Goal: Task Accomplishment & Management: Manage account settings

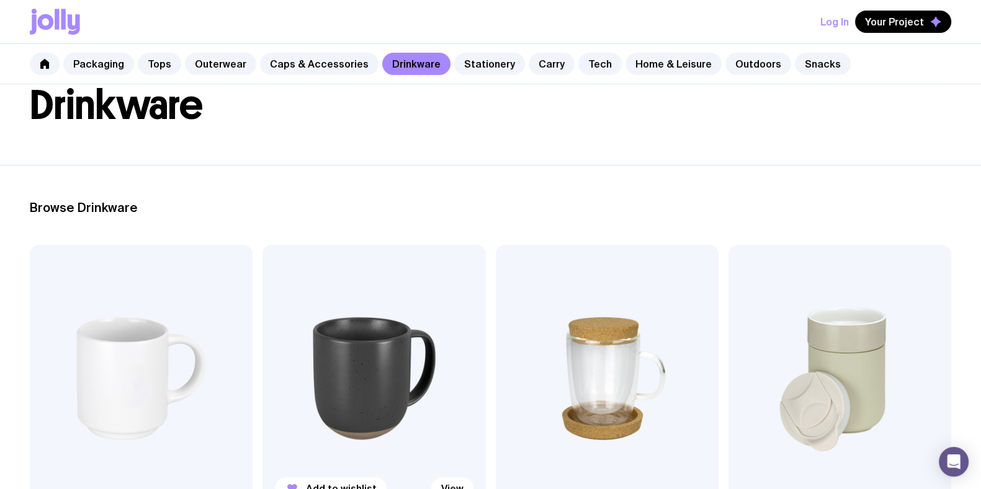
scroll to position [310, 0]
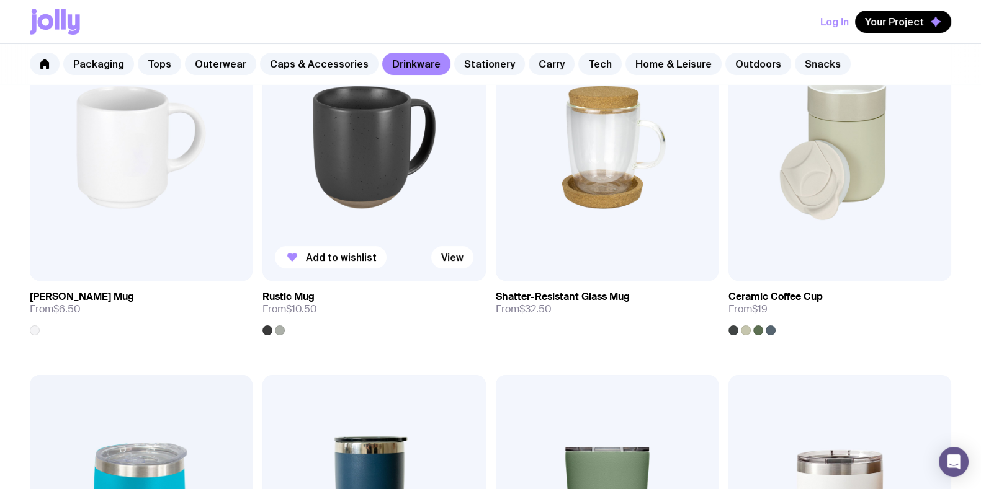
click at [360, 220] on img at bounding box center [373, 147] width 223 height 267
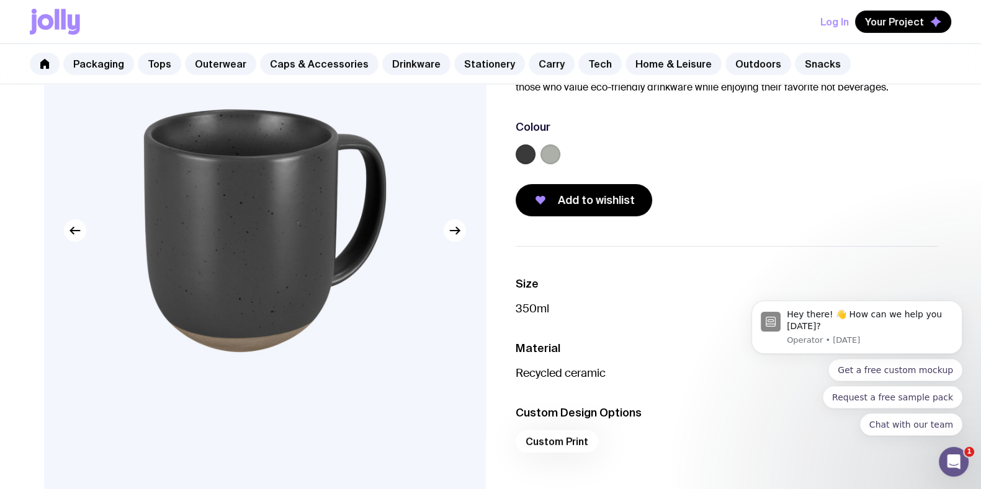
scroll to position [77, 0]
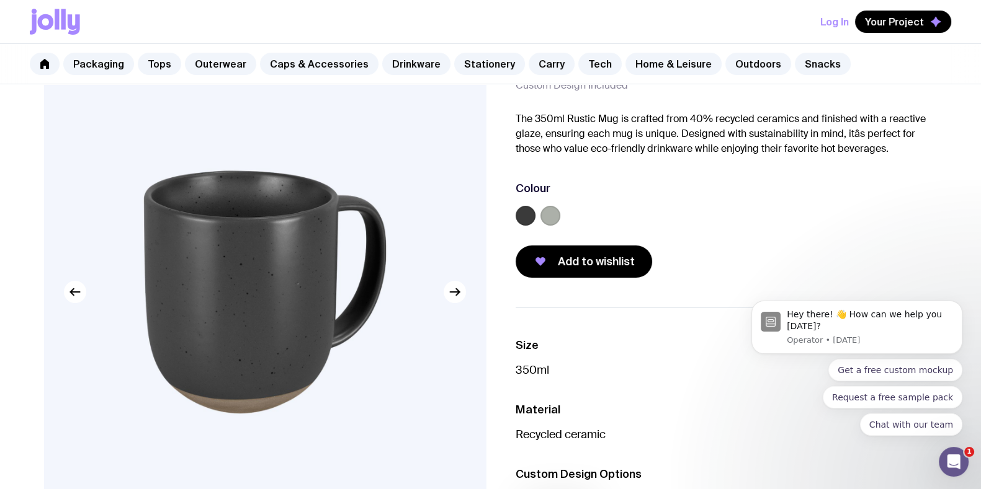
click at [540, 217] on label at bounding box center [550, 216] width 20 height 20
click at [0, 0] on input "radio" at bounding box center [0, 0] width 0 height 0
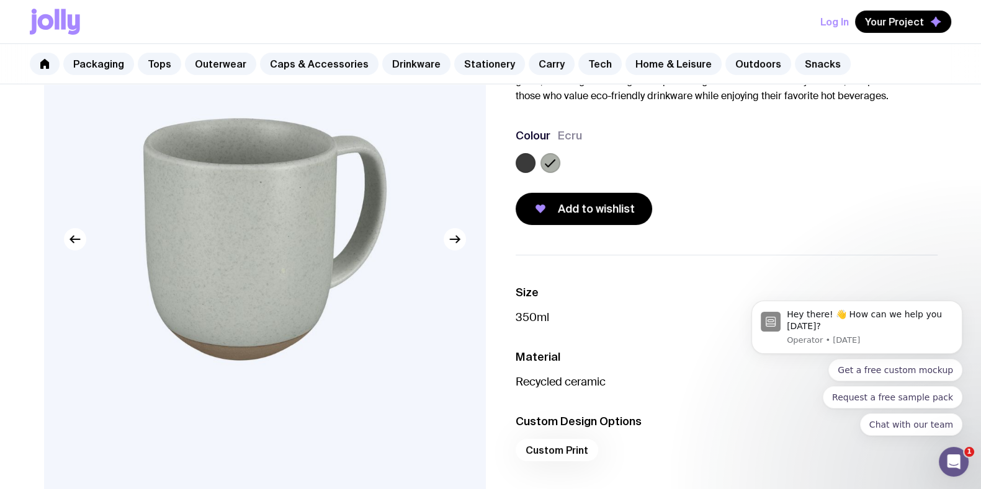
scroll to position [0, 0]
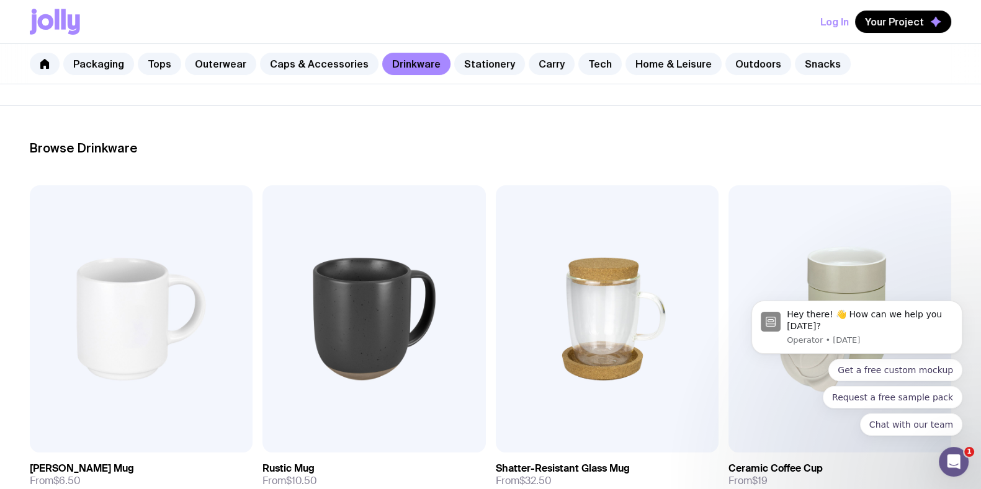
scroll to position [77, 0]
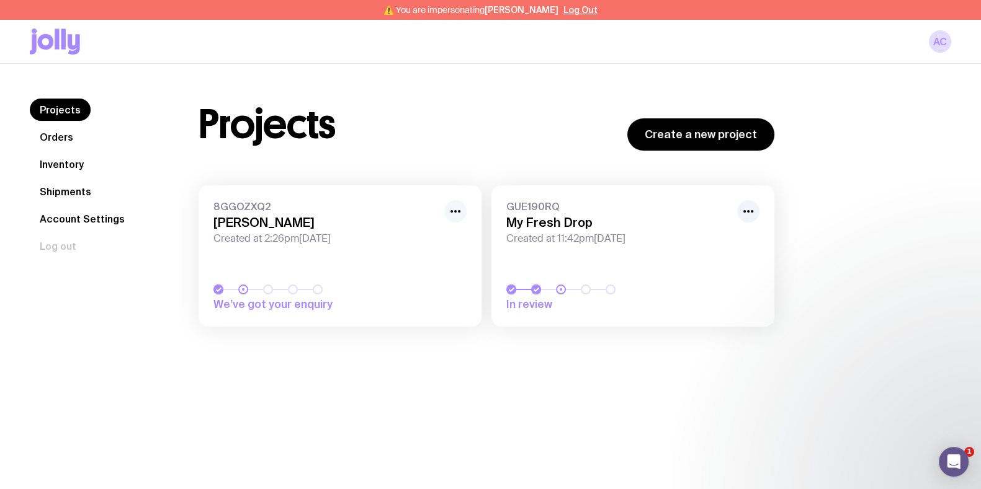
click at [453, 208] on icon "button" at bounding box center [455, 211] width 15 height 15
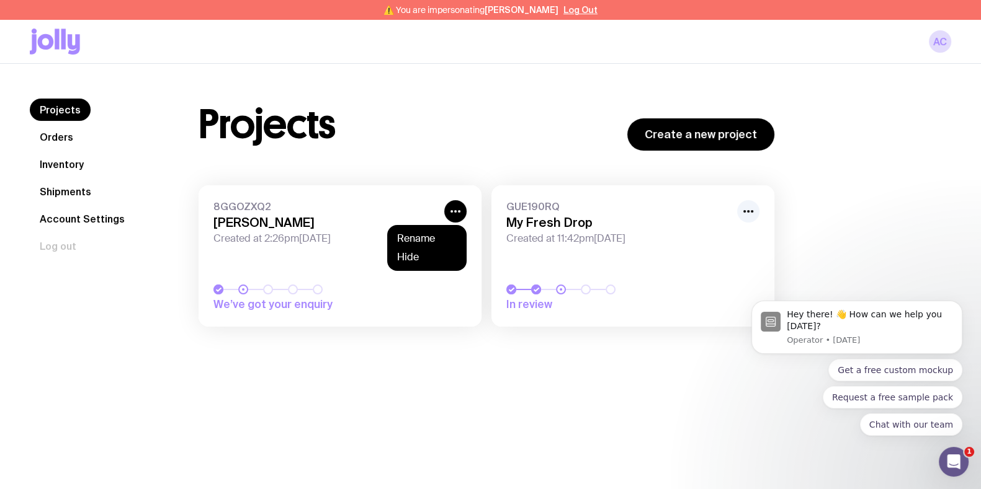
click html "Hey there! 👋 How can we help you [DATE]? Operator • [DATE] Get a free custom mo…"
drag, startPoint x: 844, startPoint y: 195, endPoint x: 803, endPoint y: 203, distance: 41.6
click at [844, 195] on div "Projects Create a new project 8GGOZXQ2 Kwasi Created at 2:26pm, Tue 29th Jul 20…" at bounding box center [560, 219] width 782 height 241
click html "Hey there! 👋 How can we help you [DATE]? Operator • [DATE] Get a free custom mo…"
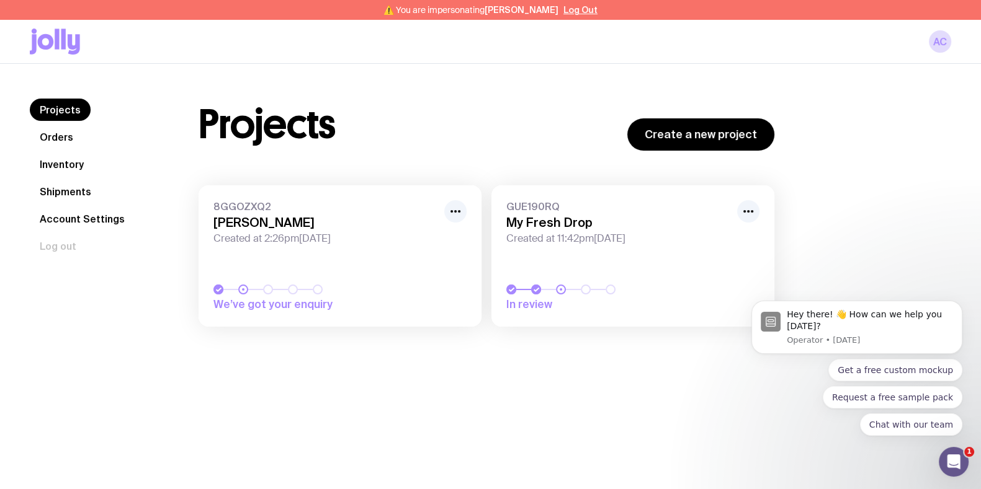
click at [744, 213] on body "Hey there! 👋 How can we help you [DATE]? Operator • [DATE] Get a free custom mo…" at bounding box center [857, 331] width 238 height 239
click html "Hey there! 👋 How can we help you [DATE]? Operator • [DATE] Get a free custom mo…"
click at [638, 220] on h3 "My Fresh Drop" at bounding box center [617, 222] width 223 height 15
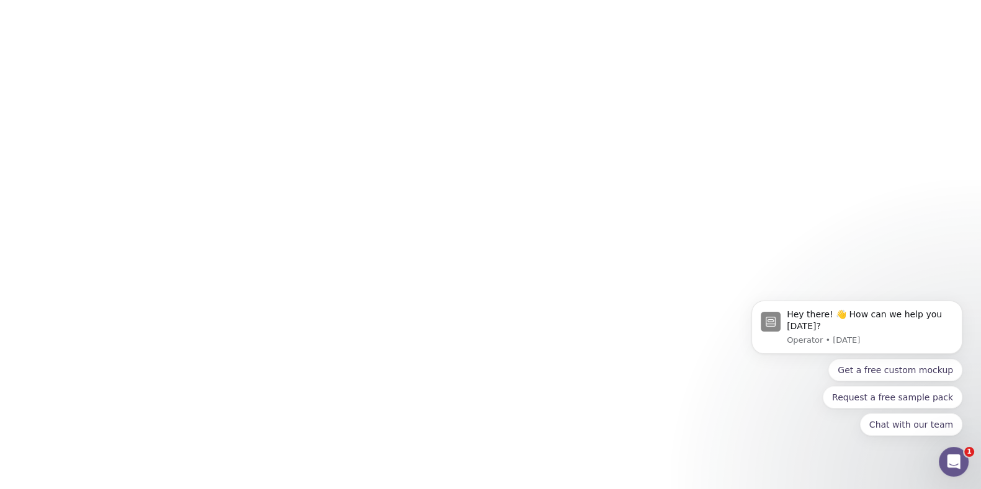
click at [601, 264] on link "GUE190RQ My Fresh Drop Created at 11:42pm, Mon 28th Jul 2025 In review" at bounding box center [632, 255] width 283 height 141
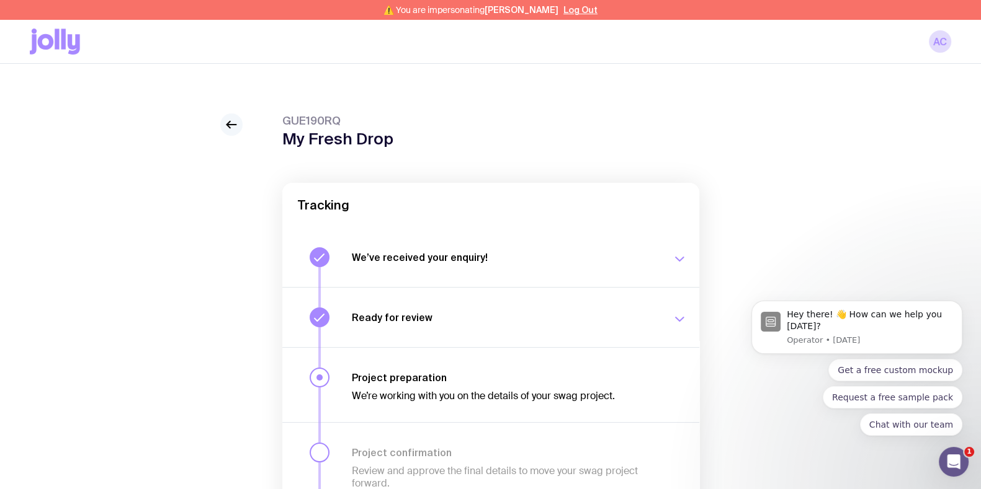
click at [220, 127] on div at bounding box center [231, 125] width 22 height 22
click at [227, 117] on icon at bounding box center [231, 124] width 15 height 15
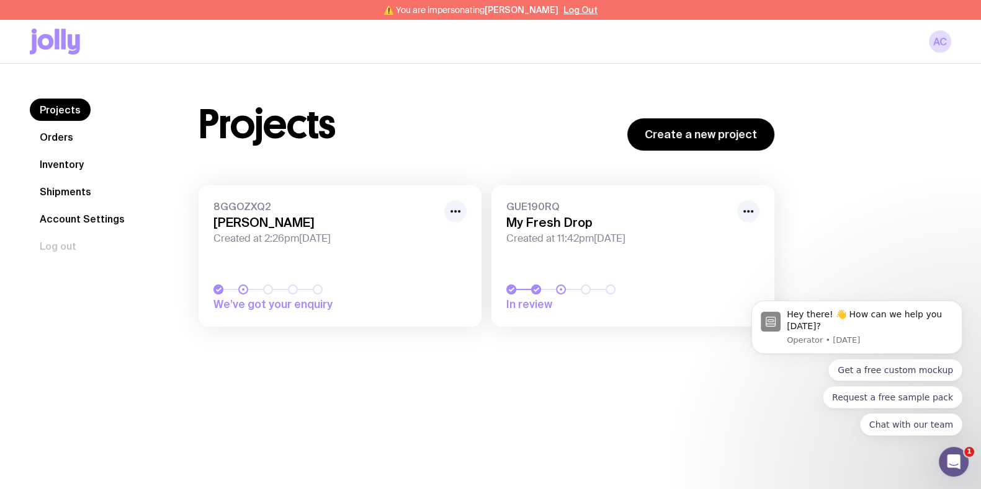
click html "Hey there! 👋 How can we help you [DATE]? Operator • [DATE] Get a free custom mo…"
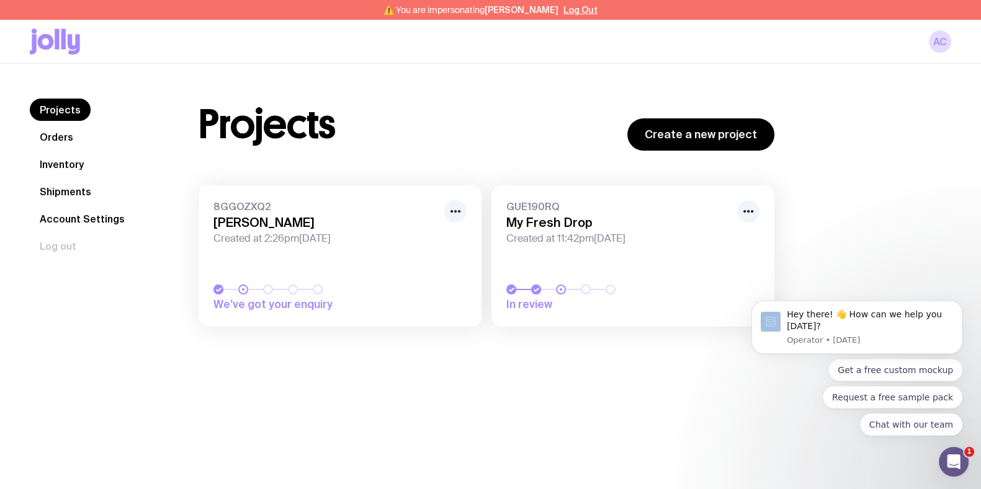
click html "Hey there! 👋 How can we help you [DATE]? Operator • [DATE] Get a free custom mo…"
click at [550, 221] on h3 "My Fresh Drop" at bounding box center [617, 222] width 223 height 15
click at [550, 220] on h3 "My Fresh Drop" at bounding box center [617, 222] width 223 height 15
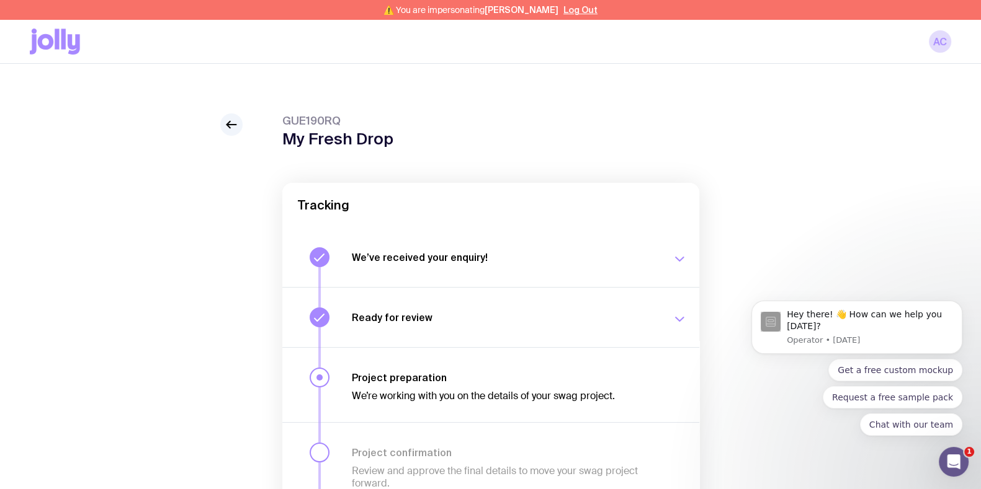
click at [318, 141] on h1 "My Fresh Drop" at bounding box center [337, 139] width 111 height 19
click at [317, 141] on h1 "My Fresh Drop" at bounding box center [337, 139] width 111 height 19
click at [238, 128] on link at bounding box center [231, 125] width 22 height 22
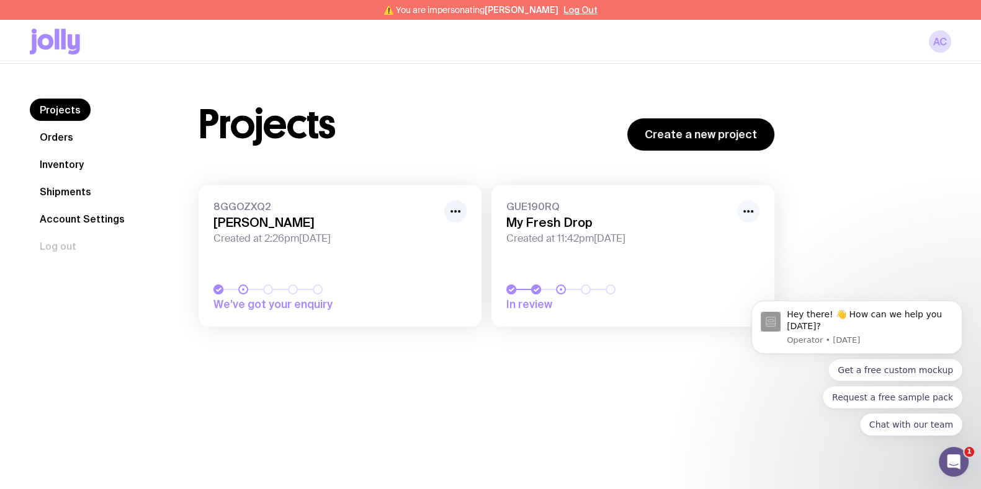
click at [757, 206] on button "button" at bounding box center [748, 211] width 22 height 22
click at [724, 231] on div "Rename Hide" at bounding box center [719, 248] width 79 height 46
click at [722, 251] on button "Rename" at bounding box center [720, 257] width 60 height 12
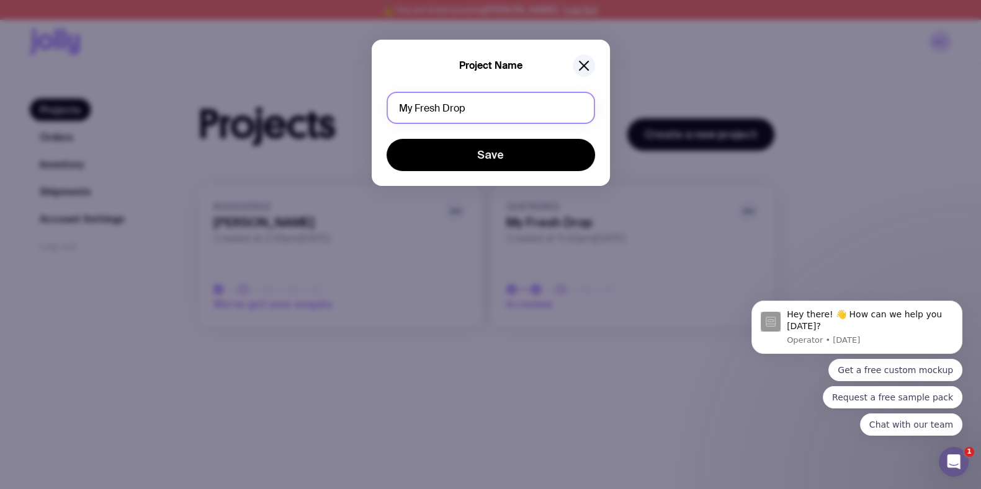
click at [368, 122] on div "Project Name My Fresh Drop Save" at bounding box center [490, 244] width 981 height 489
type input "H"
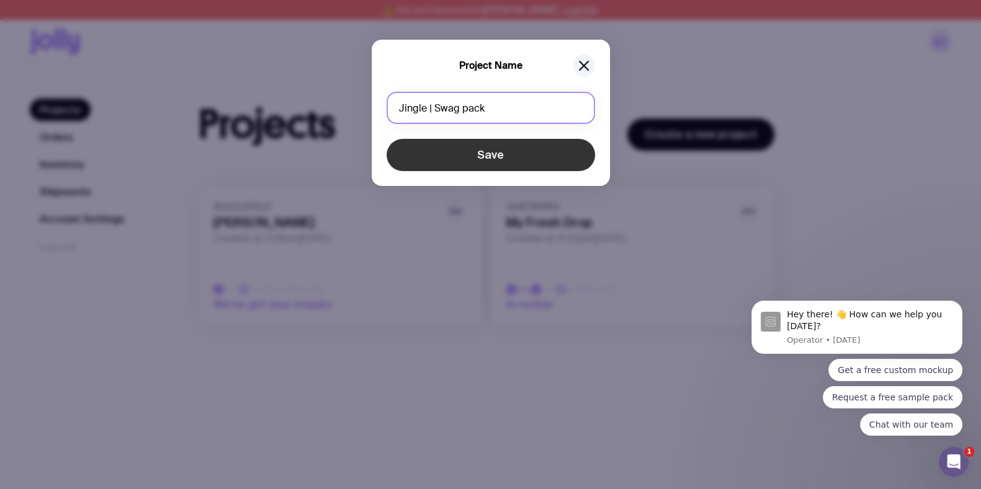
type input "Jingle | Swag pack"
click at [514, 161] on button "Save" at bounding box center [490, 155] width 208 height 32
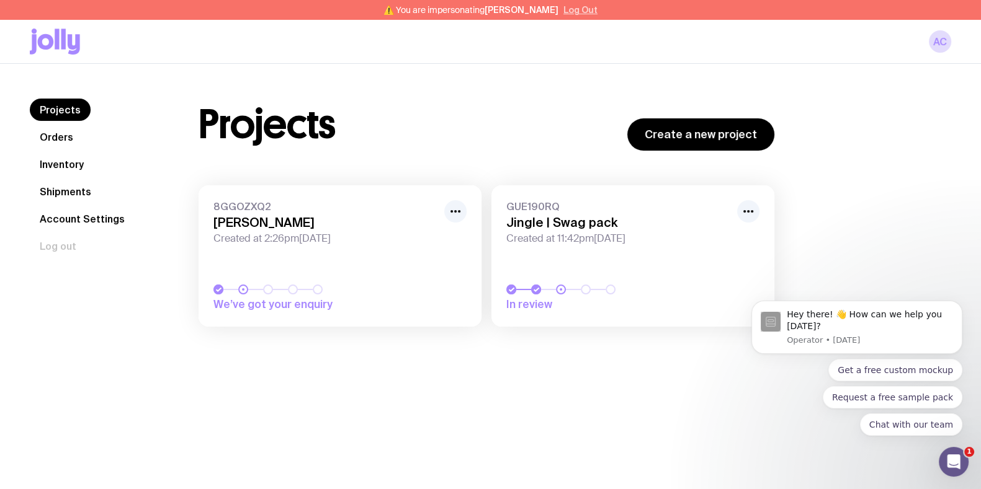
click at [556, 7] on p "⚠️ You are impersonating Almee Cheng Log Out" at bounding box center [490, 10] width 214 height 10
drag, startPoint x: 573, startPoint y: 20, endPoint x: 572, endPoint y: 14, distance: 6.2
click at [573, 20] on div "AC" at bounding box center [490, 41] width 921 height 43
click at [573, 12] on button "Log Out" at bounding box center [580, 10] width 34 height 10
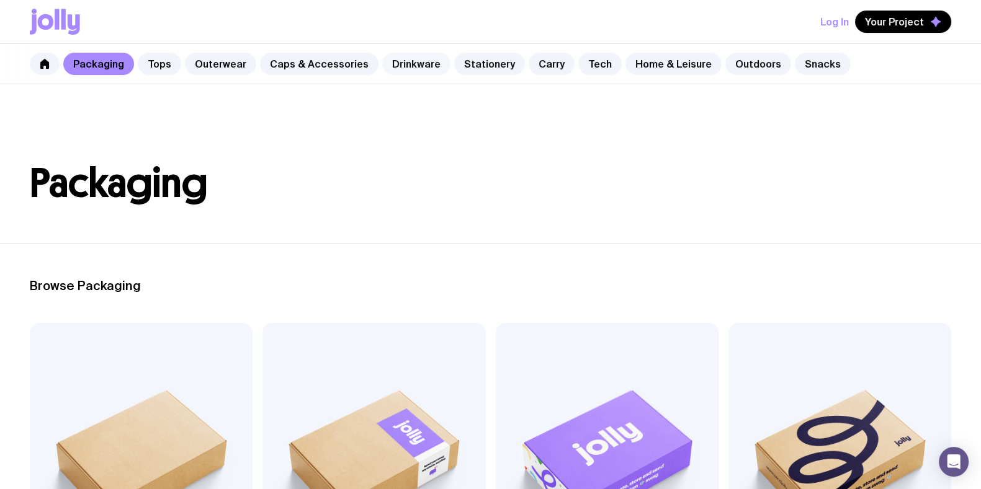
click at [413, 55] on link "Drinkware" at bounding box center [416, 64] width 68 height 22
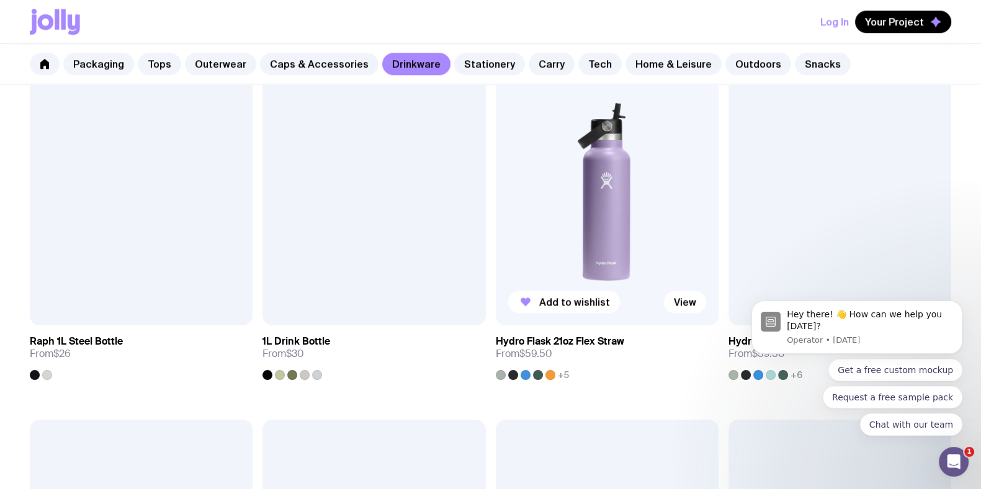
scroll to position [1706, 0]
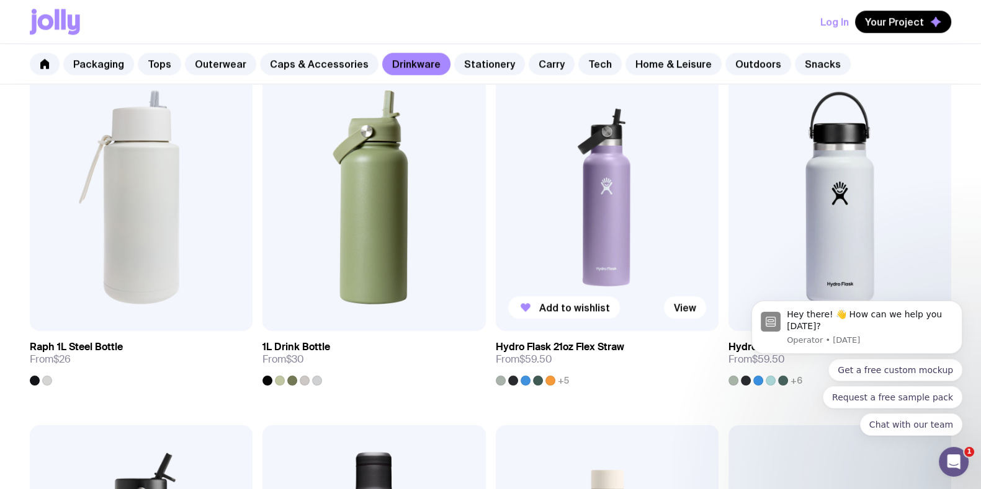
click at [570, 199] on img at bounding box center [607, 197] width 223 height 267
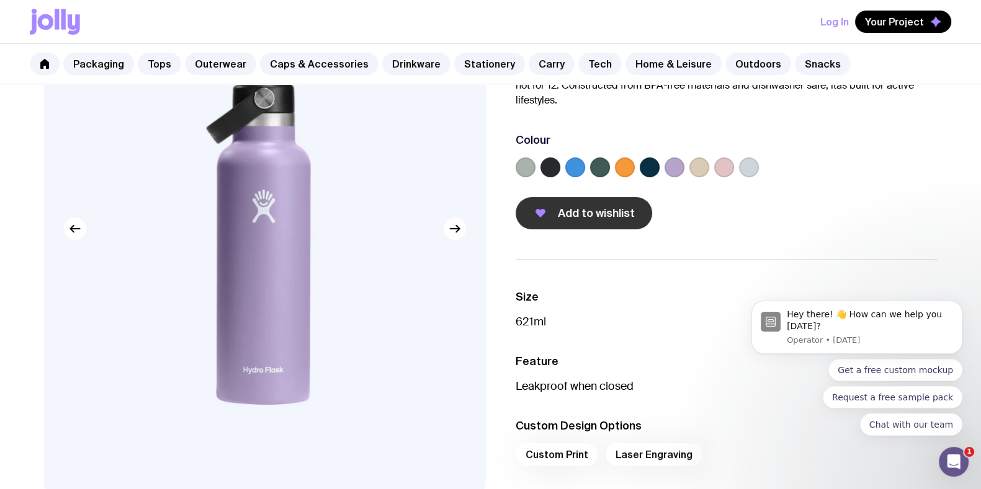
scroll to position [154, 0]
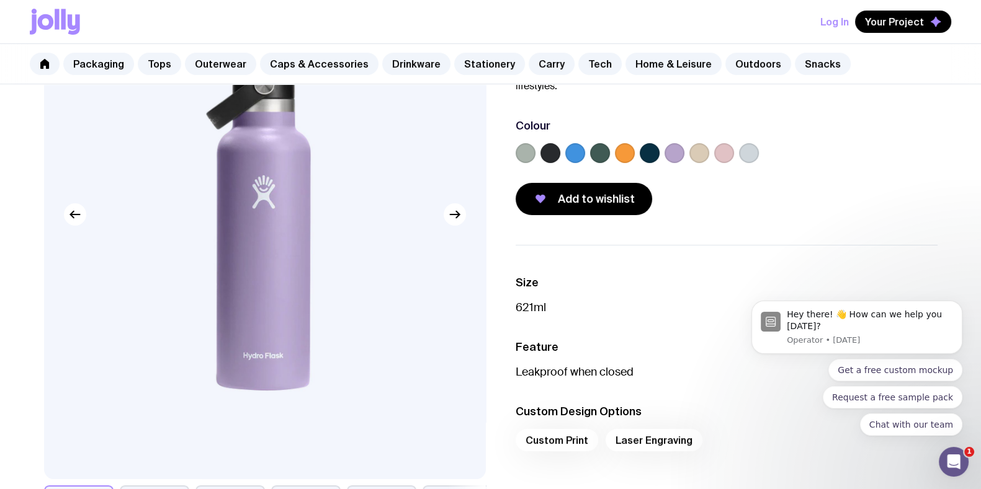
click at [530, 150] on label at bounding box center [526, 153] width 20 height 20
click at [0, 0] on input "radio" at bounding box center [0, 0] width 0 height 0
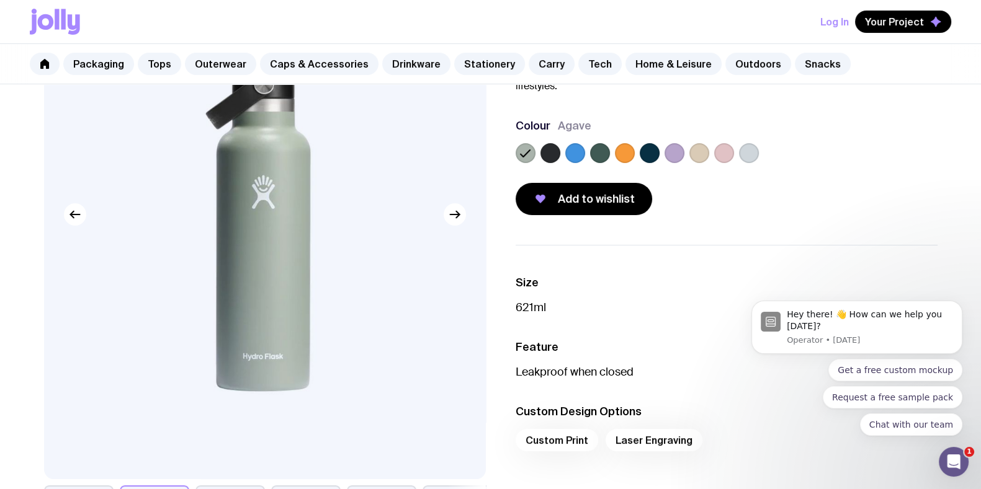
click at [596, 150] on label at bounding box center [600, 153] width 20 height 20
click at [0, 0] on input "radio" at bounding box center [0, 0] width 0 height 0
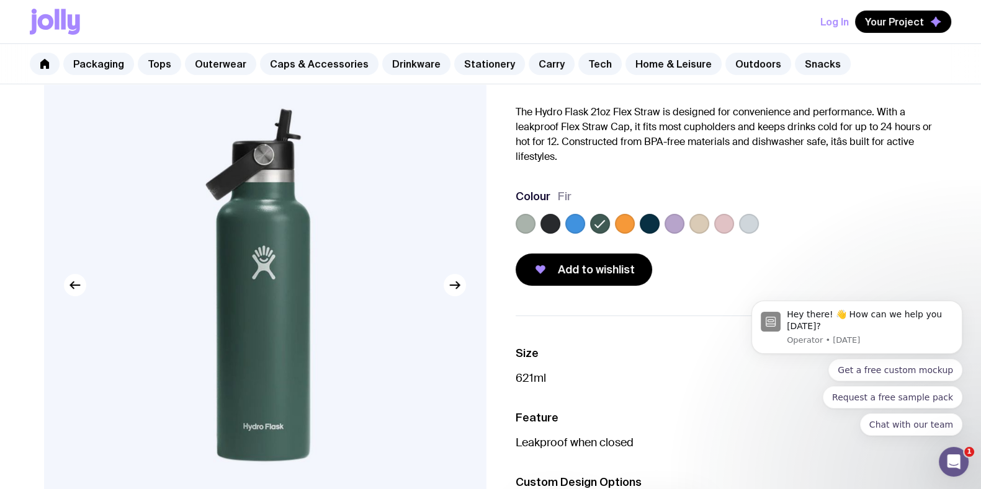
scroll to position [77, 0]
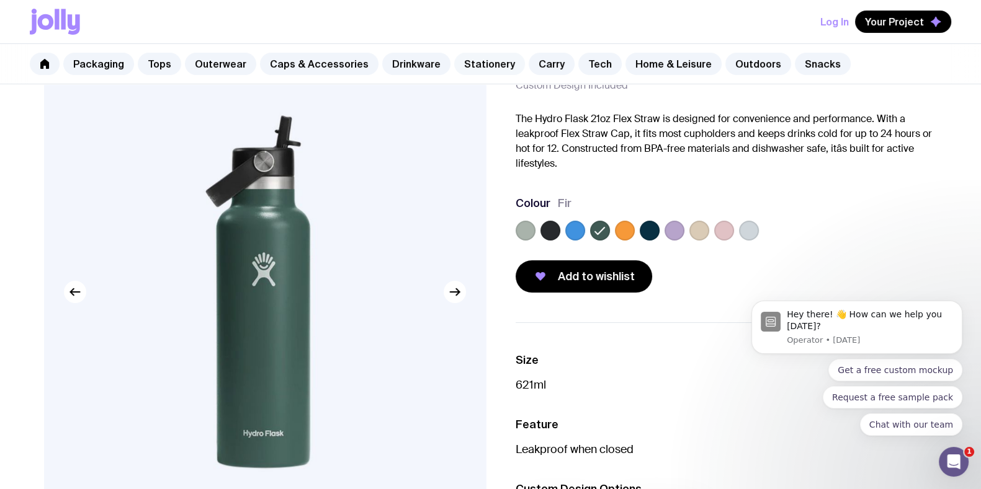
click at [480, 69] on link "Stationery" at bounding box center [489, 64] width 71 height 22
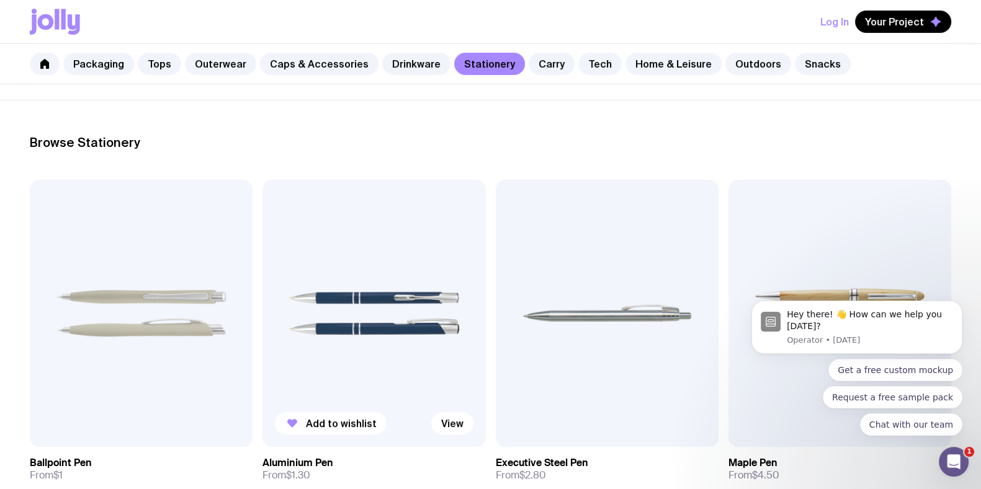
scroll to position [233, 0]
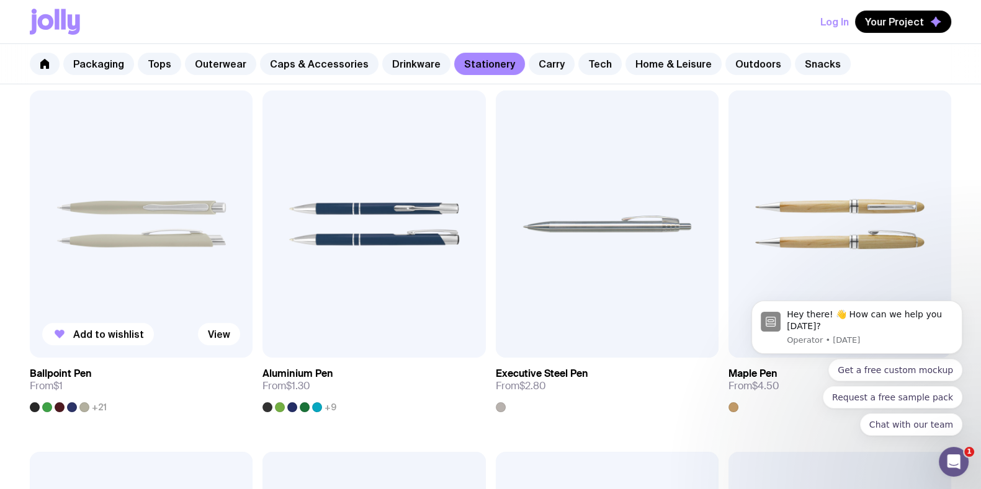
click at [162, 213] on img at bounding box center [141, 224] width 223 height 267
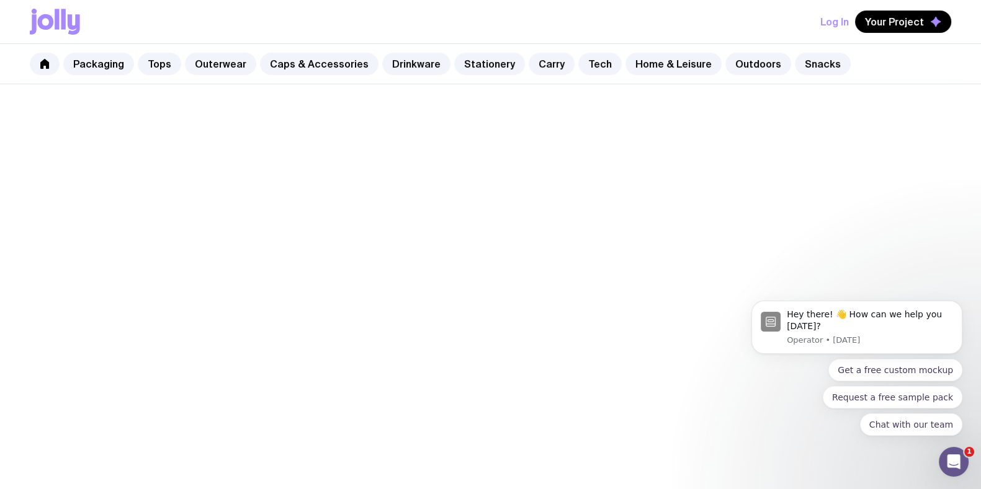
scroll to position [77, 0]
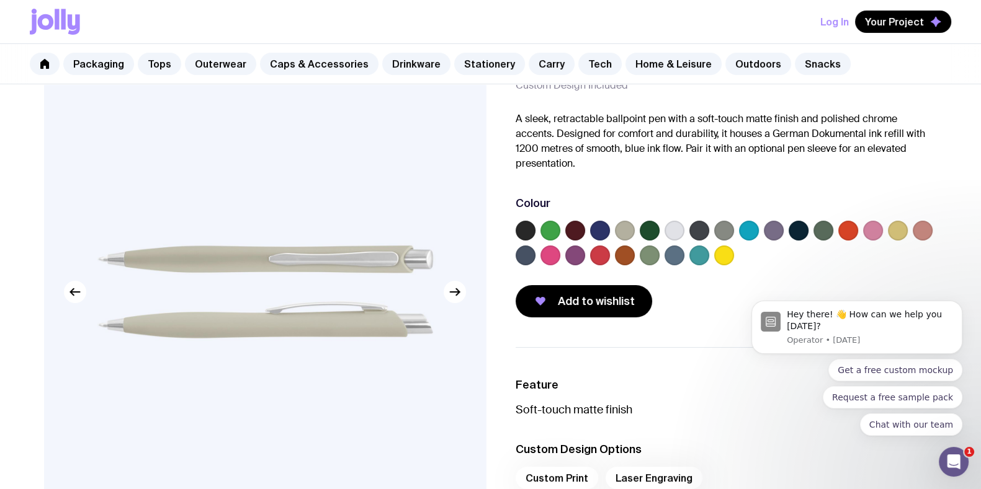
click at [656, 257] on label at bounding box center [650, 256] width 20 height 20
click at [0, 0] on input "radio" at bounding box center [0, 0] width 0 height 0
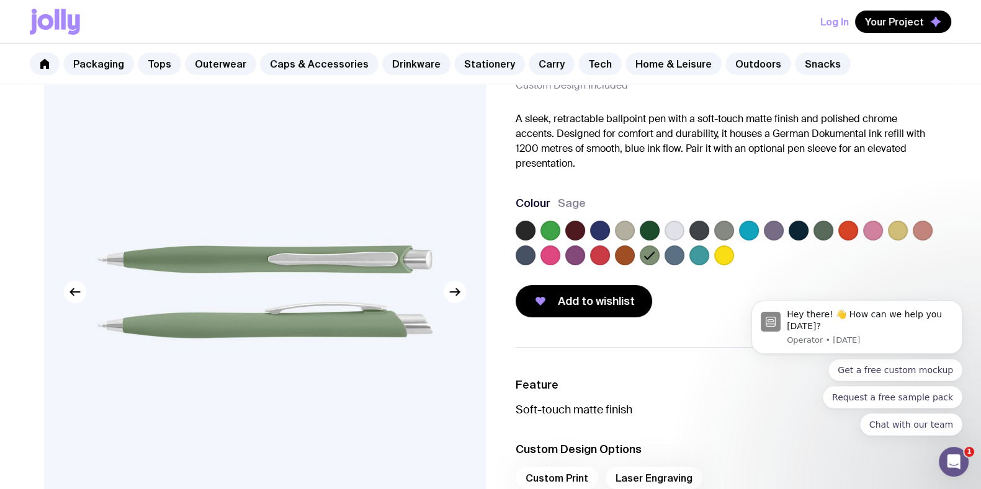
click at [821, 226] on body "Hey there! 👋 How can we help you [DATE]? Operator • [DATE] Get a free custom mo…" at bounding box center [857, 331] width 238 height 239
click at [821, 228] on body "Hey there! 👋 How can we help you [DATE]? Operator • [DATE] Get a free custom mo…" at bounding box center [857, 331] width 238 height 239
click at [820, 230] on body "Hey there! 👋 How can we help you [DATE]? Operator • [DATE] Get a free custom mo…" at bounding box center [857, 331] width 238 height 239
click at [816, 236] on body "Hey there! 👋 How can we help you [DATE]? Operator • [DATE] Get a free custom mo…" at bounding box center [857, 331] width 238 height 239
click at [816, 230] on body "Hey there! 👋 How can we help you [DATE]? Operator • [DATE] Get a free custom mo…" at bounding box center [857, 331] width 238 height 239
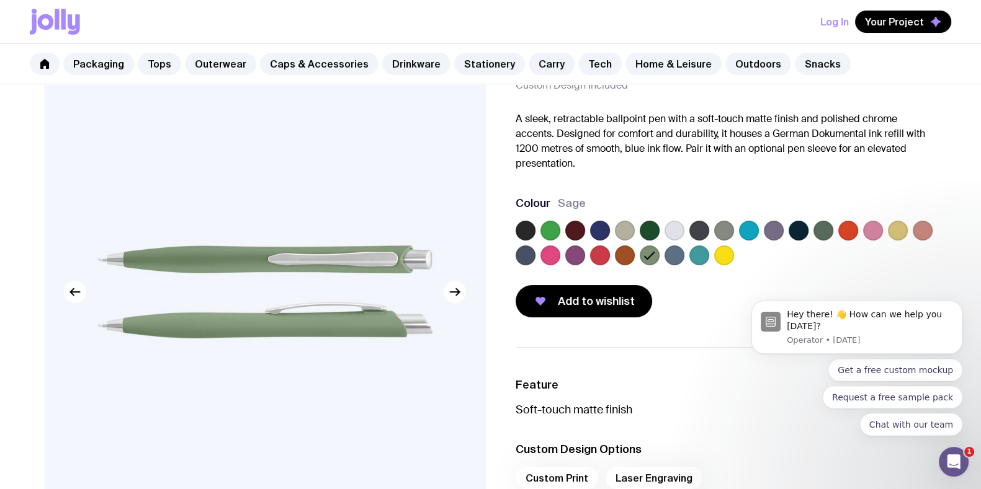
click at [815, 229] on body "Hey there! 👋 How can we help you [DATE]? Operator • [DATE] Get a free custom mo…" at bounding box center [857, 331] width 238 height 239
click at [826, 221] on body "Hey there! 👋 How can we help you [DATE]? Operator • [DATE] Get a free custom mo…" at bounding box center [857, 331] width 238 height 239
click at [818, 230] on body "Hey there! 👋 How can we help you [DATE]? Operator • [DATE] Get a free custom mo…" at bounding box center [857, 331] width 238 height 239
click at [816, 227] on body "Hey there! 👋 How can we help you [DATE]? Operator • [DATE] Get a free custom mo…" at bounding box center [857, 331] width 238 height 239
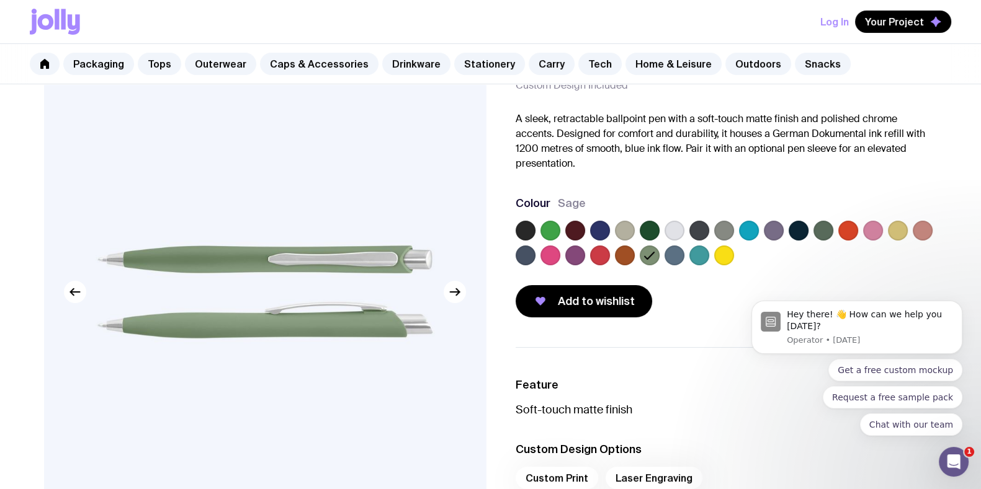
click at [671, 254] on label at bounding box center [674, 256] width 20 height 20
click at [0, 0] on input "radio" at bounding box center [0, 0] width 0 height 0
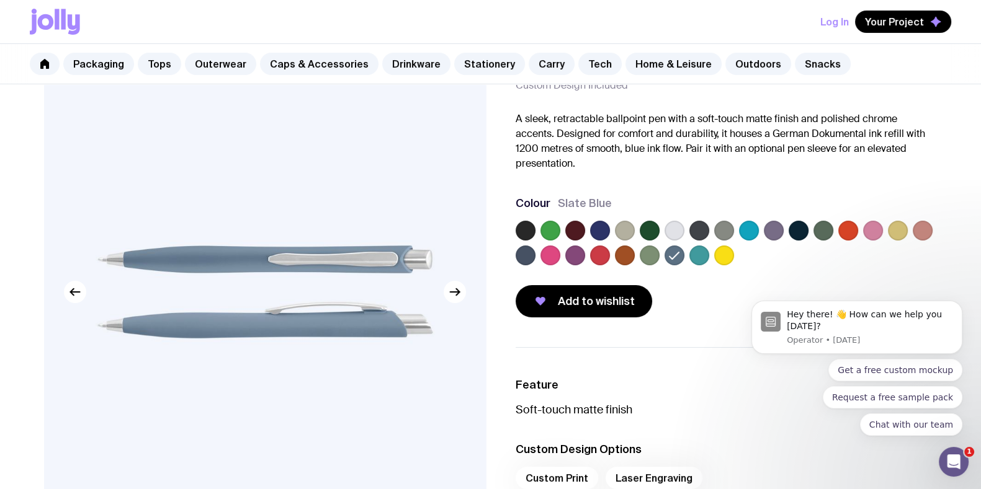
click at [704, 254] on label at bounding box center [699, 256] width 20 height 20
click at [0, 0] on input "radio" at bounding box center [0, 0] width 0 height 0
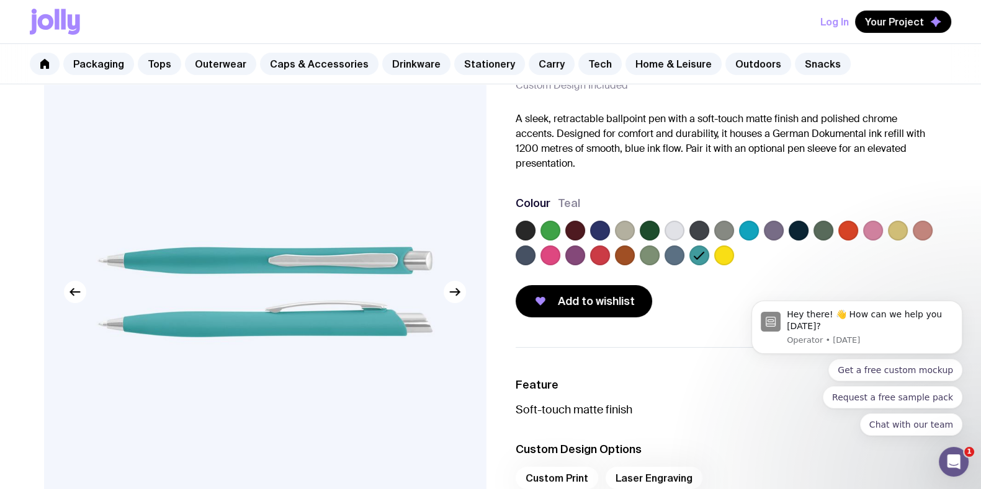
click at [818, 232] on body "Hey there! 👋 How can we help you [DATE]? Operator • [DATE] Get a free custom mo…" at bounding box center [857, 331] width 238 height 239
click at [818, 230] on body "Hey there! 👋 How can we help you [DATE]? Operator • [DATE] Get a free custom mo…" at bounding box center [857, 331] width 238 height 239
click at [777, 228] on body "Hey there! 👋 How can we help you [DATE]? Operator • [DATE] Get a free custom mo…" at bounding box center [857, 331] width 238 height 239
click at [785, 230] on body "Hey there! 👋 How can we help you [DATE]? Operator • [DATE] Get a free custom mo…" at bounding box center [857, 331] width 238 height 239
click at [786, 230] on body "Hey there! 👋 How can we help you [DATE]? Operator • [DATE] Get a free custom mo…" at bounding box center [857, 331] width 238 height 239
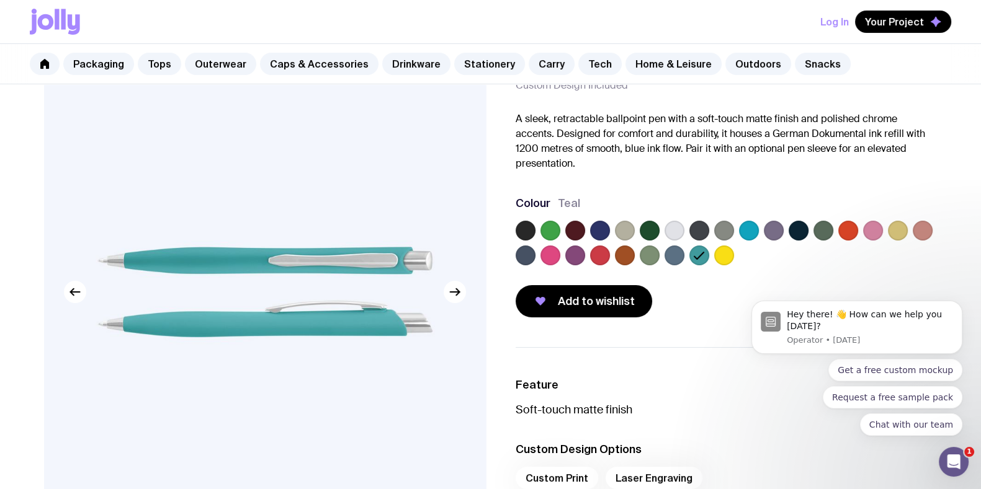
click at [767, 230] on body "Hey there! 👋 How can we help you [DATE]? Operator • [DATE] Get a free custom mo…" at bounding box center [857, 331] width 238 height 239
click html "Hey there! 👋 How can we help you [DATE]? Operator • [DATE] Get a free custom mo…"
click at [722, 228] on label at bounding box center [724, 231] width 20 height 20
click at [0, 0] on input "radio" at bounding box center [0, 0] width 0 height 0
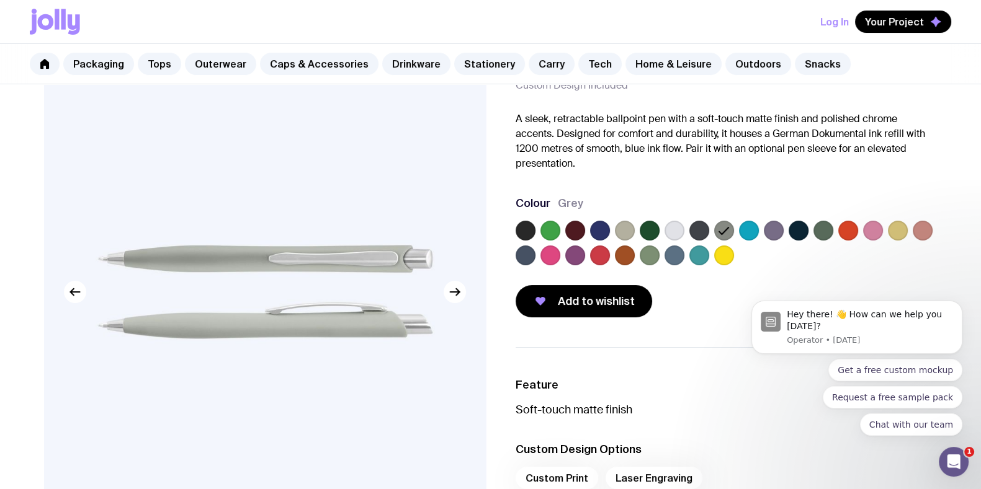
click at [694, 227] on label at bounding box center [699, 231] width 20 height 20
click at [0, 0] on input "radio" at bounding box center [0, 0] width 0 height 0
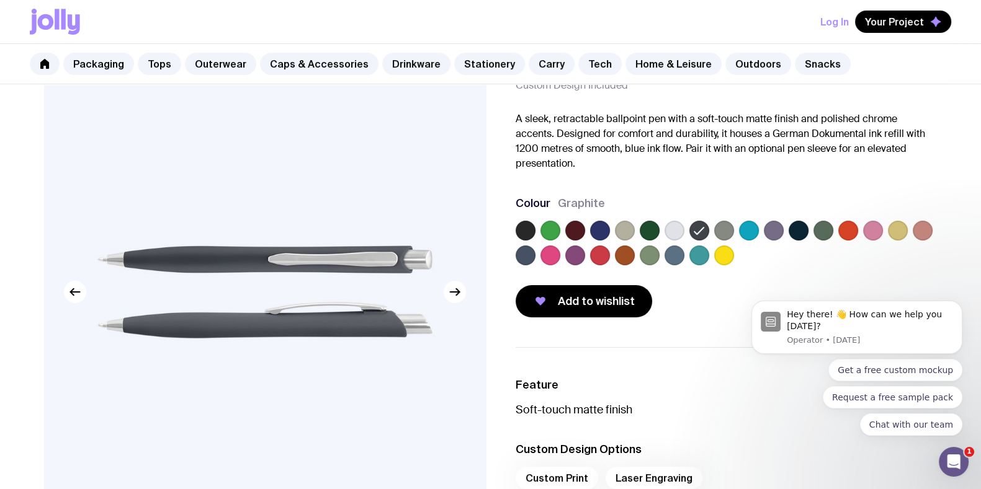
click at [725, 248] on label at bounding box center [724, 256] width 20 height 20
click at [0, 0] on input "radio" at bounding box center [0, 0] width 0 height 0
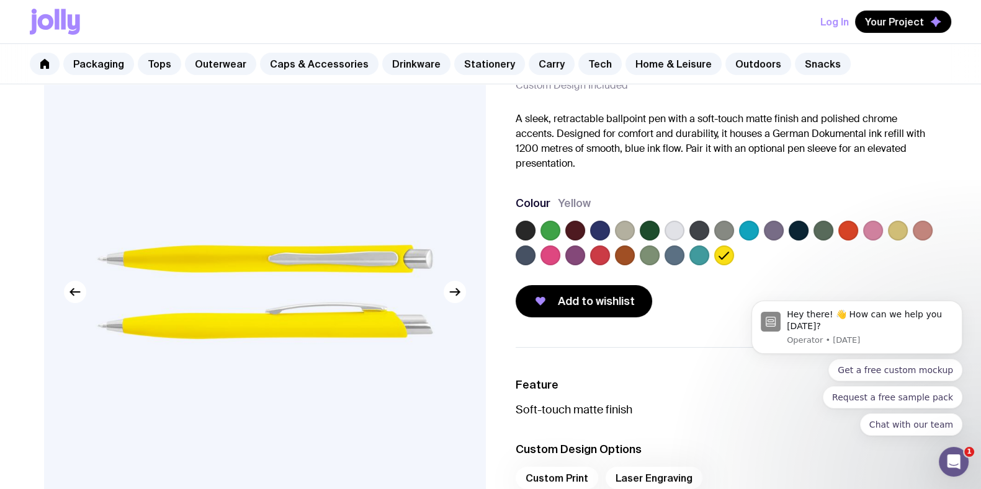
click at [728, 225] on label at bounding box center [724, 231] width 20 height 20
click at [0, 0] on input "radio" at bounding box center [0, 0] width 0 height 0
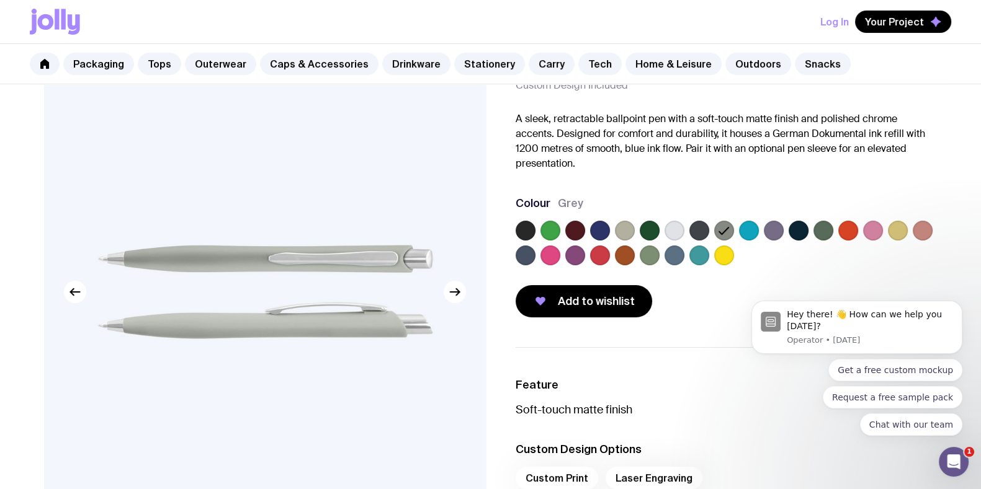
click at [653, 254] on label at bounding box center [650, 256] width 20 height 20
click at [0, 0] on input "radio" at bounding box center [0, 0] width 0 height 0
